Goal: Task Accomplishment & Management: Manage account settings

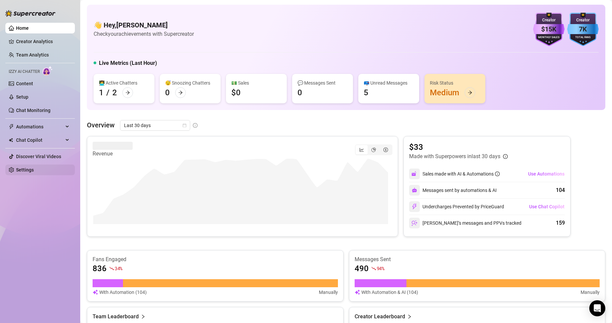
click at [34, 172] on link "Settings" at bounding box center [25, 169] width 18 height 5
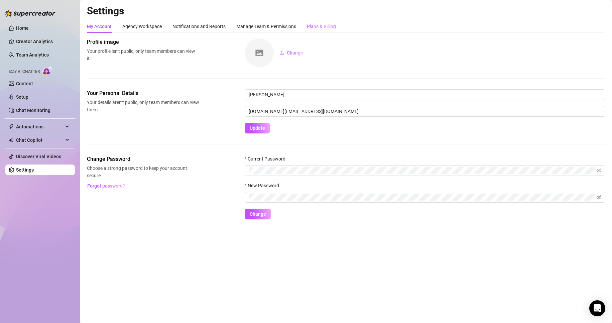
click at [318, 21] on div "Plans & Billing" at bounding box center [321, 26] width 29 height 13
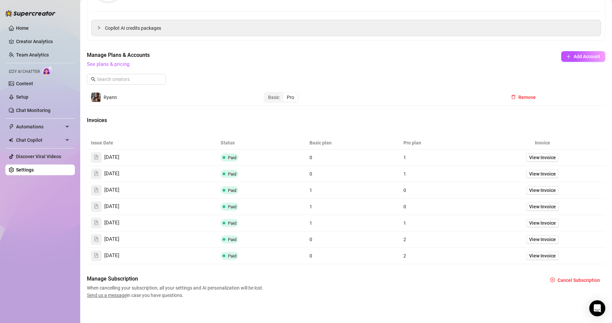
scroll to position [132, 0]
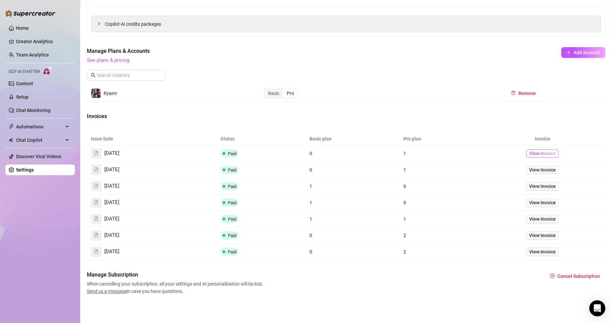
click at [529, 153] on span "View Invoice" at bounding box center [542, 153] width 27 height 7
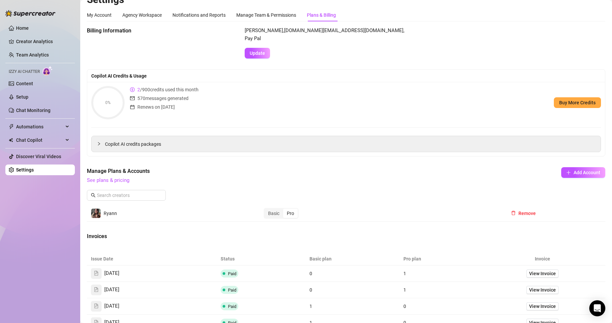
scroll to position [0, 0]
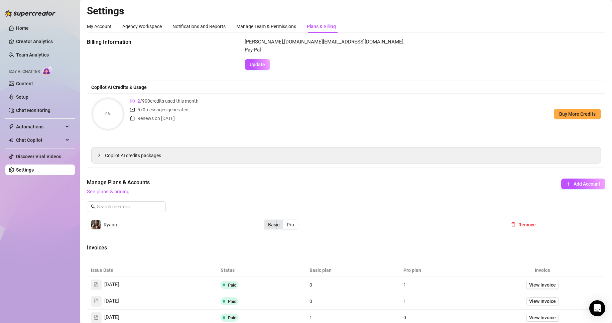
click at [275, 228] on div "Basic" at bounding box center [273, 224] width 19 height 9
click at [269, 224] on div "Basic" at bounding box center [273, 224] width 19 height 9
click at [266, 221] on input "Basic" at bounding box center [266, 221] width 0 height 0
click at [328, 211] on div "Manage Plans & Accounts See plans & pricing Add Account" at bounding box center [346, 198] width 519 height 38
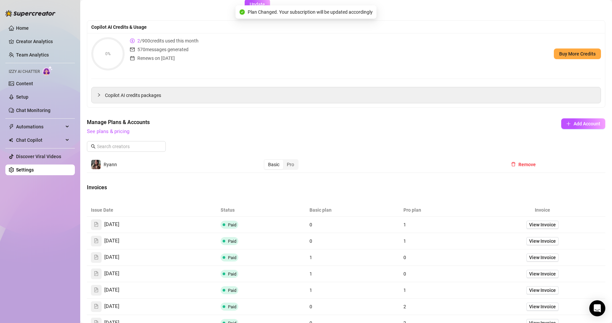
scroll to position [67, 0]
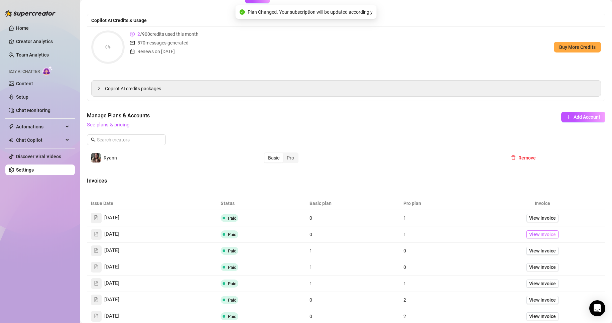
click at [537, 233] on span "View Invoice" at bounding box center [542, 234] width 27 height 7
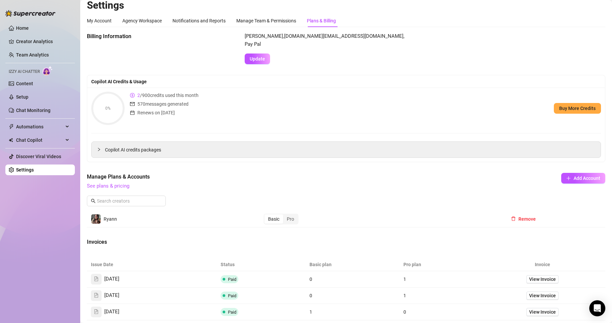
scroll to position [0, 0]
